Goal: Transaction & Acquisition: Purchase product/service

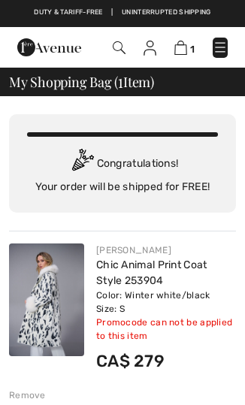
click at [62, 297] on img at bounding box center [46, 299] width 75 height 113
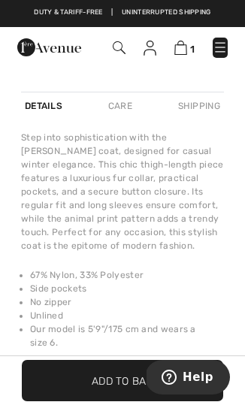
scroll to position [689, 0]
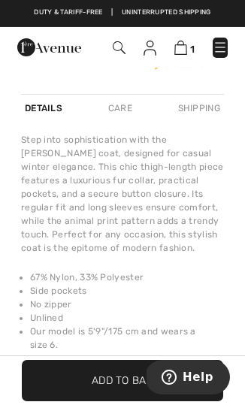
click at [120, 47] on img at bounding box center [119, 47] width 13 height 13
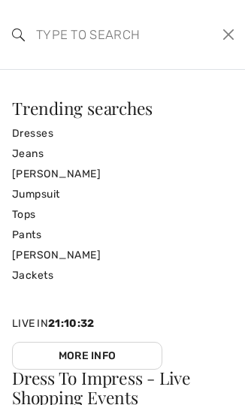
click at [116, 32] on input "search" at bounding box center [102, 34] width 154 height 45
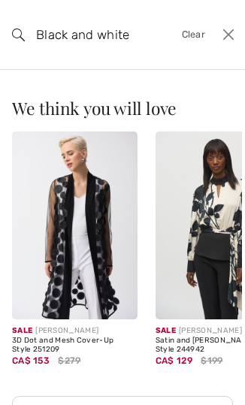
type input "Black and white"
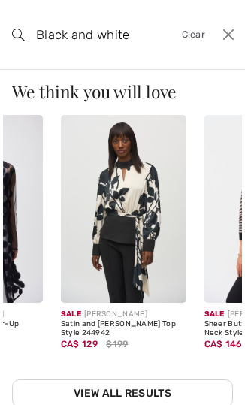
scroll to position [0, 90]
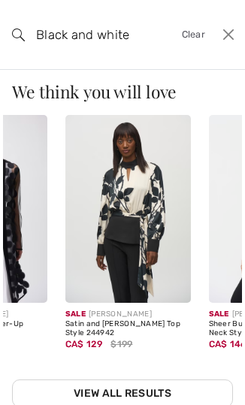
click at [146, 216] on img at bounding box center [127, 209] width 125 height 188
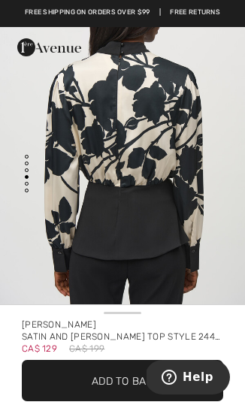
scroll to position [1180, 0]
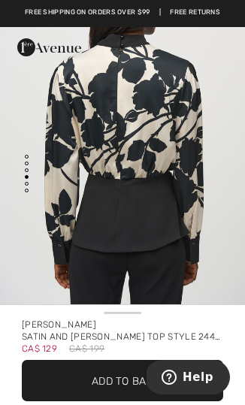
click at [137, 379] on span "Add to Bag" at bounding box center [123, 380] width 62 height 16
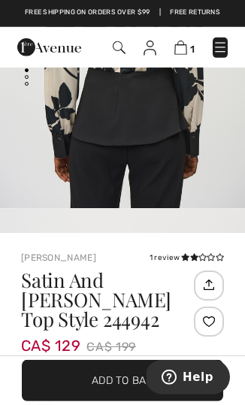
scroll to position [466, 0]
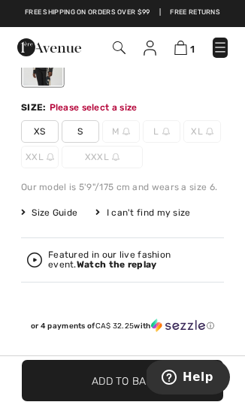
click at [66, 213] on span "Size Guide" at bounding box center [49, 213] width 56 height 14
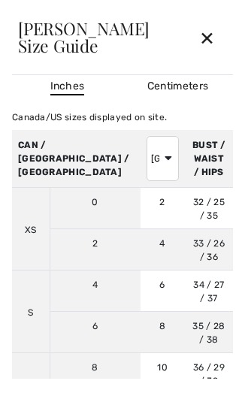
click at [213, 44] on div "✕" at bounding box center [207, 38] width 40 height 32
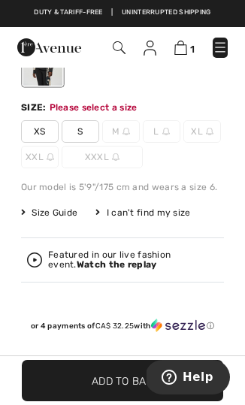
click at [87, 132] on span "S" at bounding box center [81, 131] width 38 height 23
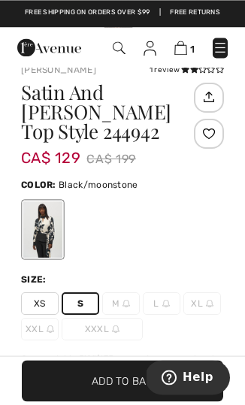
scroll to position [345, 0]
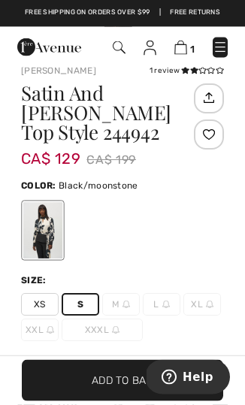
click at [124, 47] on img at bounding box center [119, 47] width 13 height 13
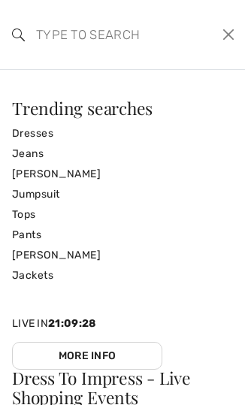
click at [132, 53] on input "search" at bounding box center [102, 34] width 154 height 45
type input "Z"
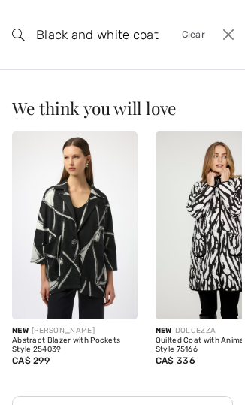
type input "Black and white coat"
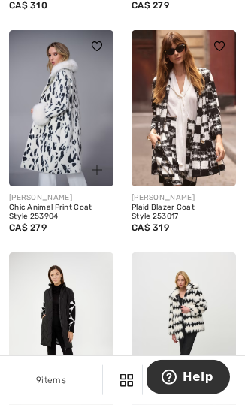
scroll to position [602, 0]
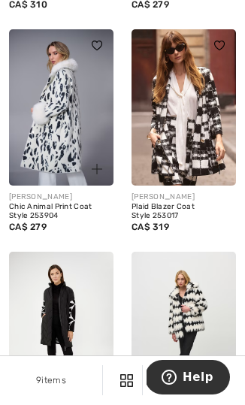
click at [194, 324] on img at bounding box center [183, 330] width 104 height 157
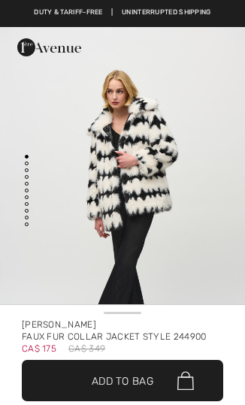
checkbox input "true"
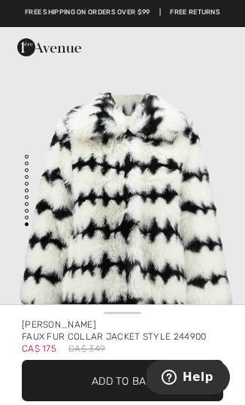
scroll to position [3662, 0]
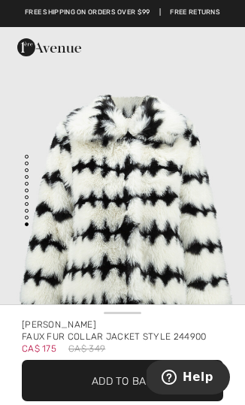
click at [144, 392] on span "✔ Added to Bag Add to Bag" at bounding box center [122, 380] width 201 height 41
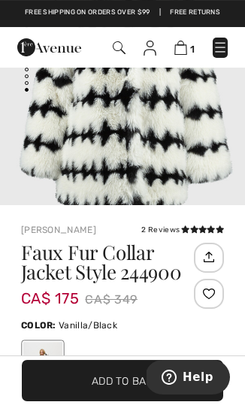
scroll to position [447, 0]
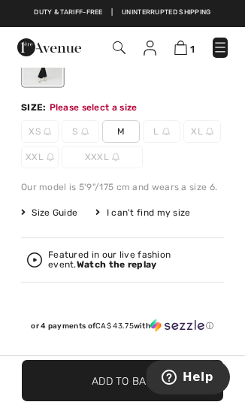
click at [87, 134] on img at bounding box center [85, 132] width 8 height 8
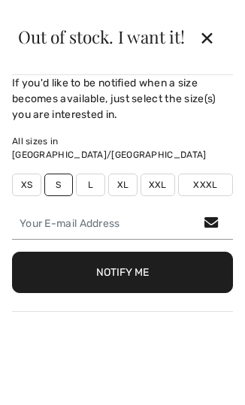
click at [140, 264] on button "Notify Me" at bounding box center [122, 272] width 221 height 41
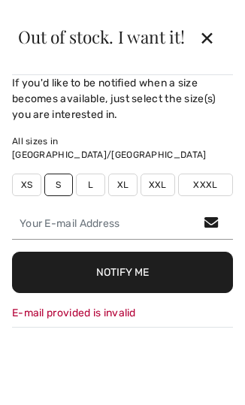
click at [141, 305] on div "E-mail provided is invalid" at bounding box center [122, 313] width 221 height 16
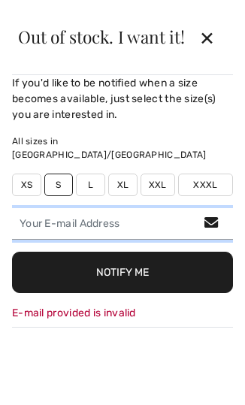
click at [113, 212] on input "email" at bounding box center [122, 224] width 221 height 32
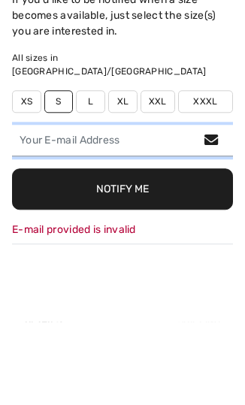
type input "[EMAIL_ADDRESS][DOMAIN_NAME]"
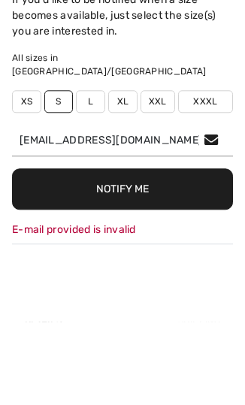
scroll to position [529, 0]
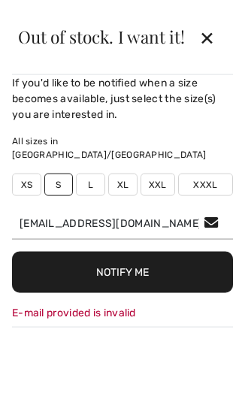
click at [128, 261] on button "Notify Me" at bounding box center [122, 272] width 221 height 41
